Goal: Information Seeking & Learning: Learn about a topic

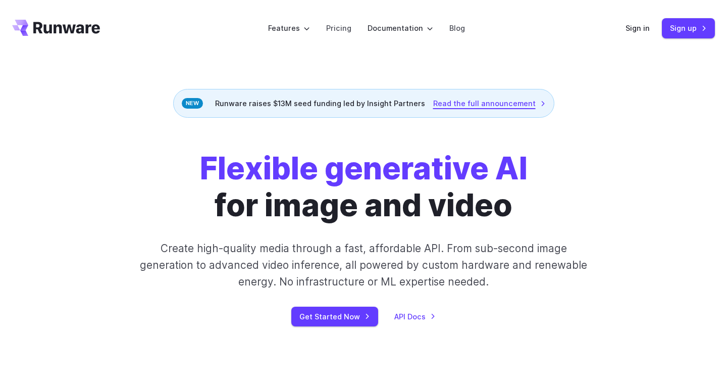
click at [464, 104] on link "Read the full announcement" at bounding box center [489, 103] width 113 height 12
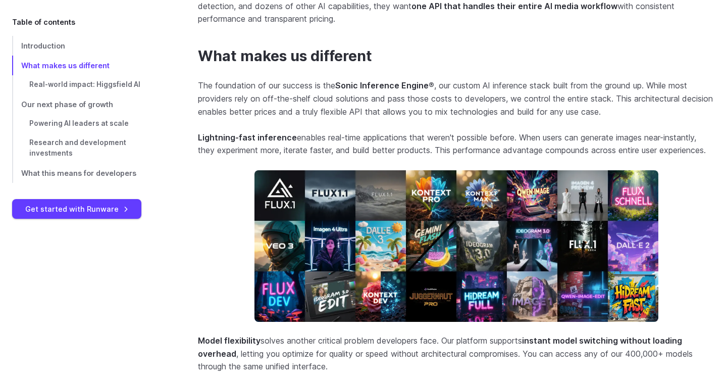
scroll to position [795, 0]
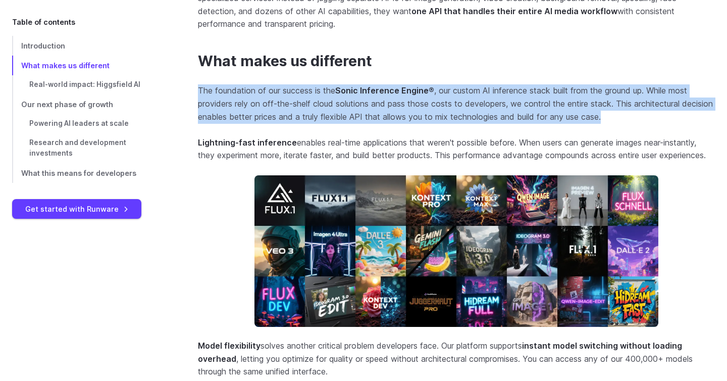
drag, startPoint x: 211, startPoint y: 77, endPoint x: 615, endPoint y: 133, distance: 407.4
click at [615, 133] on section "What makes us different The foundation of our success is the Sonic Inference En…" at bounding box center [456, 382] width 517 height 659
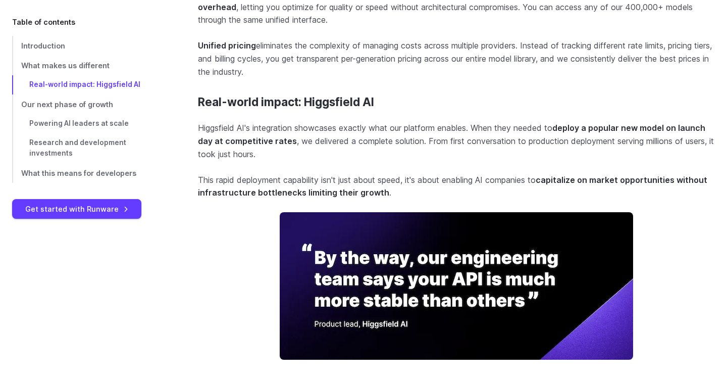
scroll to position [1229, 0]
